Goal: Find specific page/section

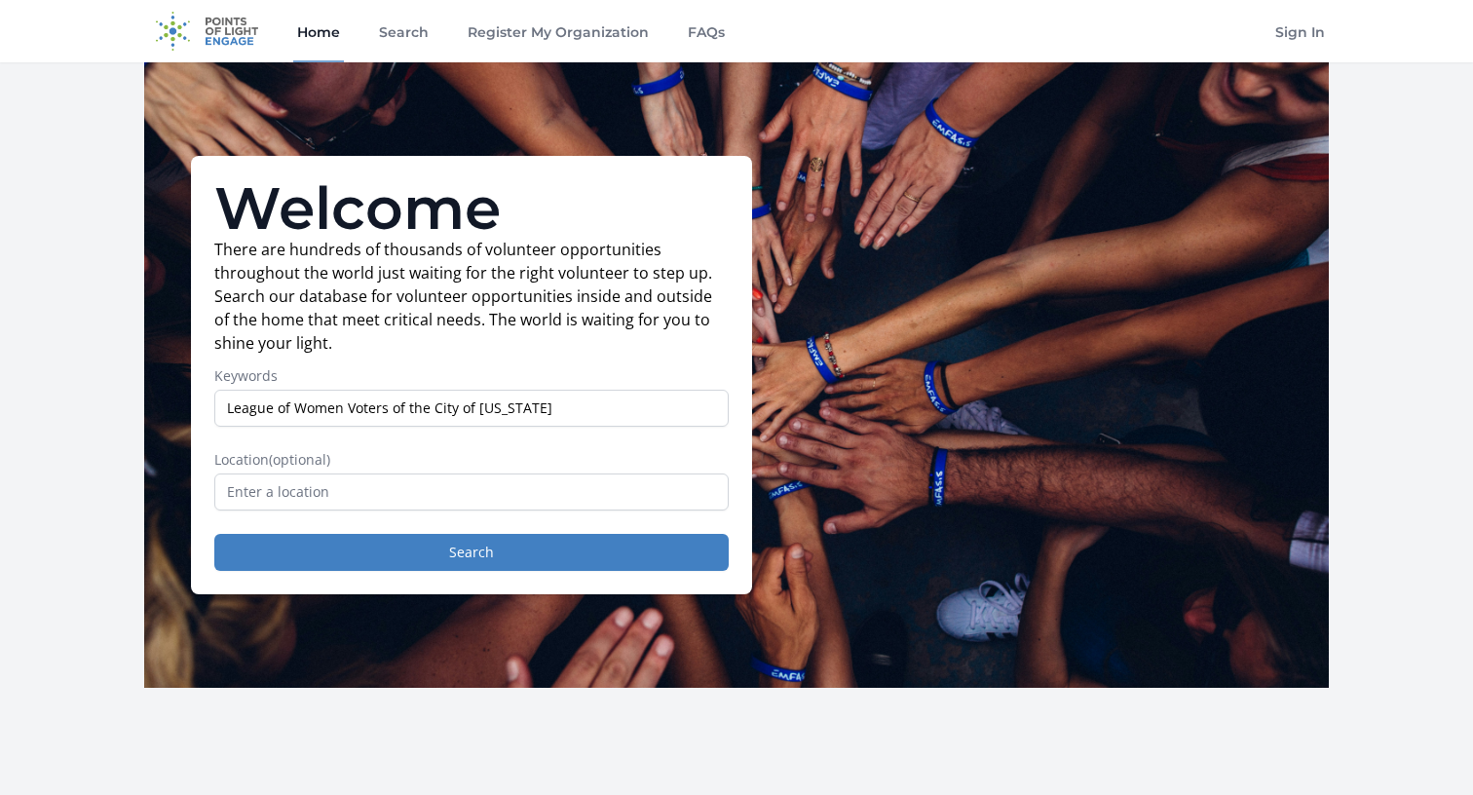
type input "League of Women Voters of the City of New York"
click at [323, 494] on input "text" at bounding box center [471, 492] width 515 height 37
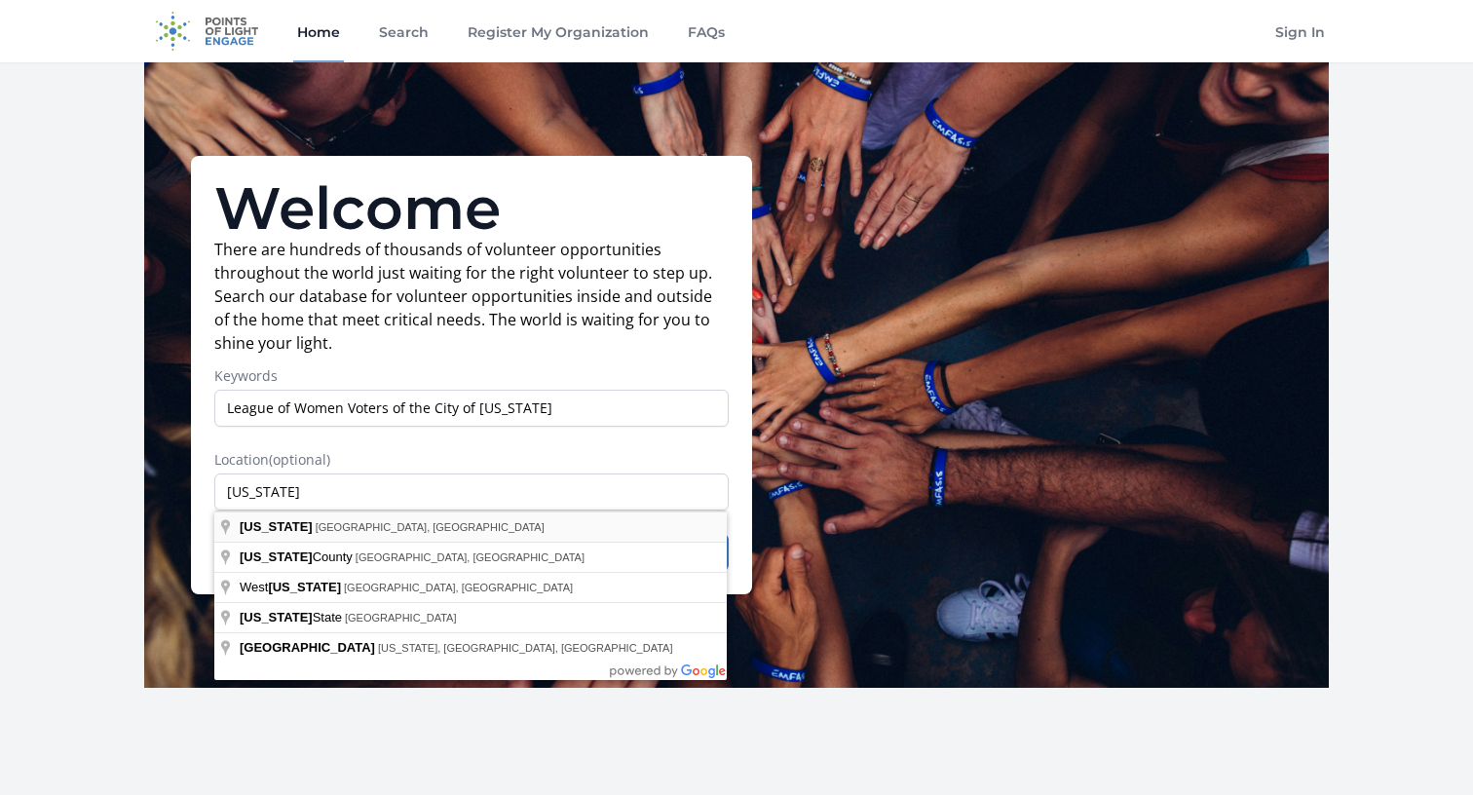
type input "New York, NY, USA"
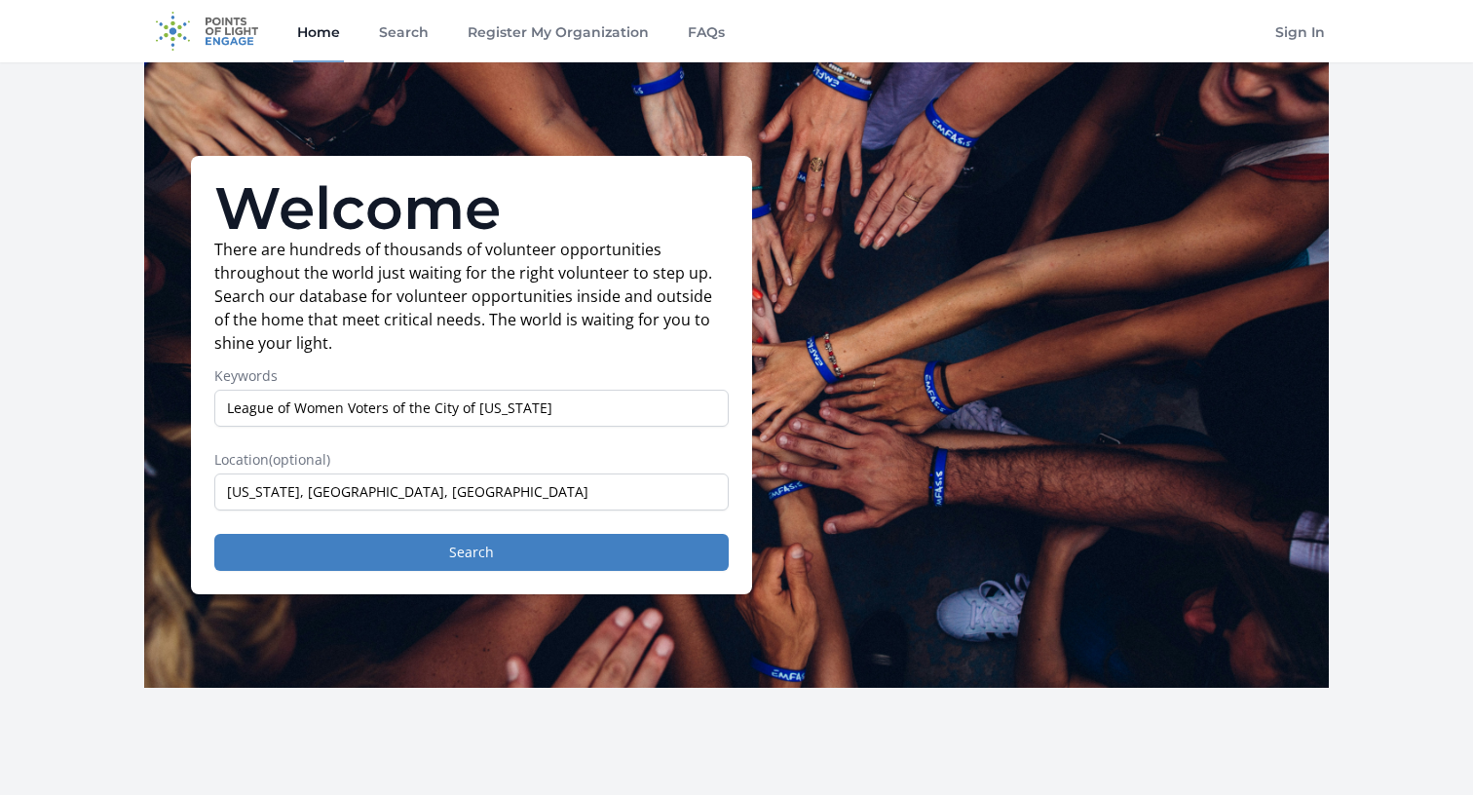
drag, startPoint x: 301, startPoint y: 524, endPoint x: 321, endPoint y: 522, distance: 19.6
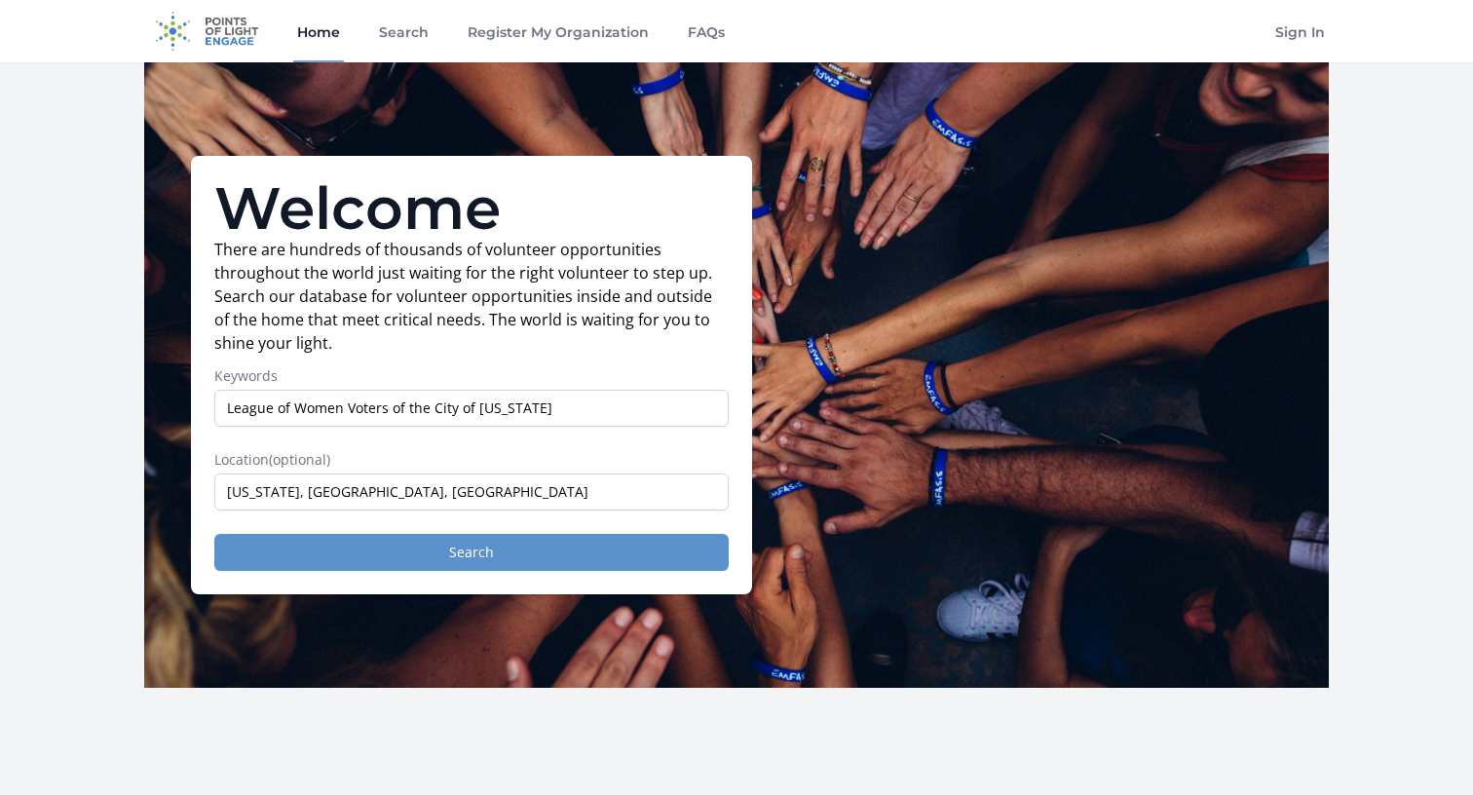
click at [408, 550] on button "Search" at bounding box center [471, 552] width 515 height 37
